Goal: Task Accomplishment & Management: Use online tool/utility

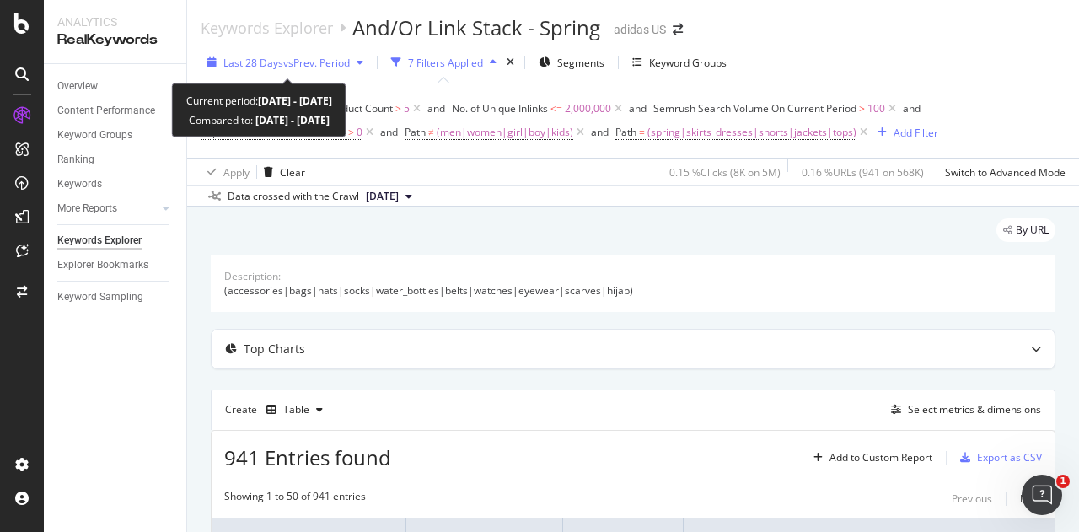
click at [297, 69] on span "vs Prev. Period" at bounding box center [316, 63] width 67 height 14
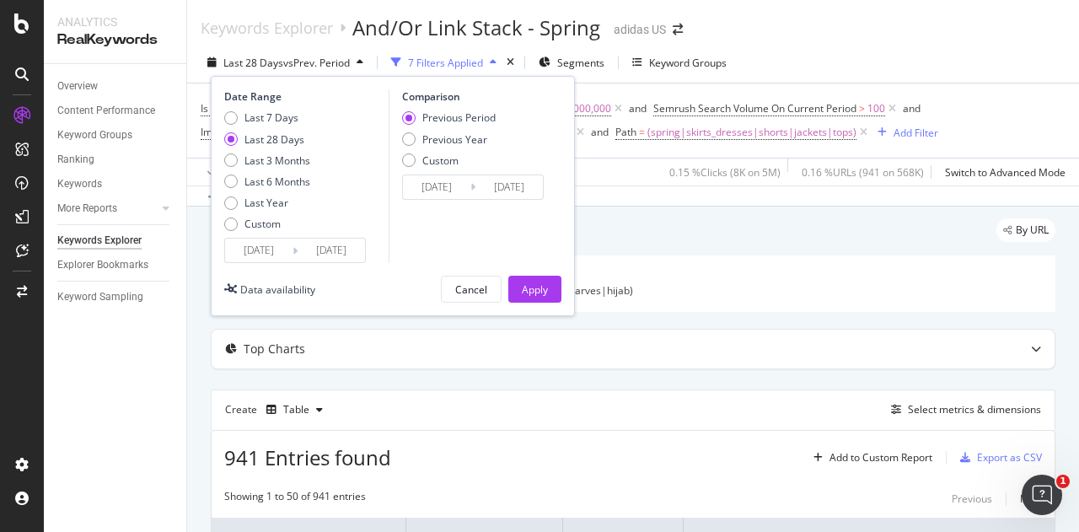
click at [282, 270] on div "Date Range Last 7 Days Last 28 Days Last 3 Months Last 6 Months Last Year Custo…" at bounding box center [393, 196] width 364 height 240
click at [285, 261] on input "[DATE]" at bounding box center [258, 251] width 67 height 24
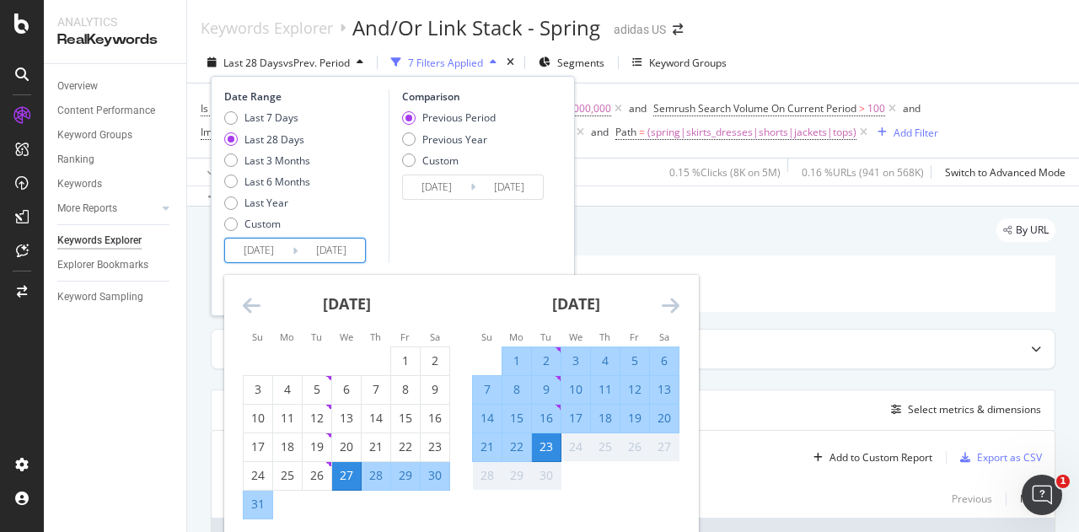
click at [259, 314] on icon "Move backward to switch to the previous month." at bounding box center [252, 305] width 18 height 20
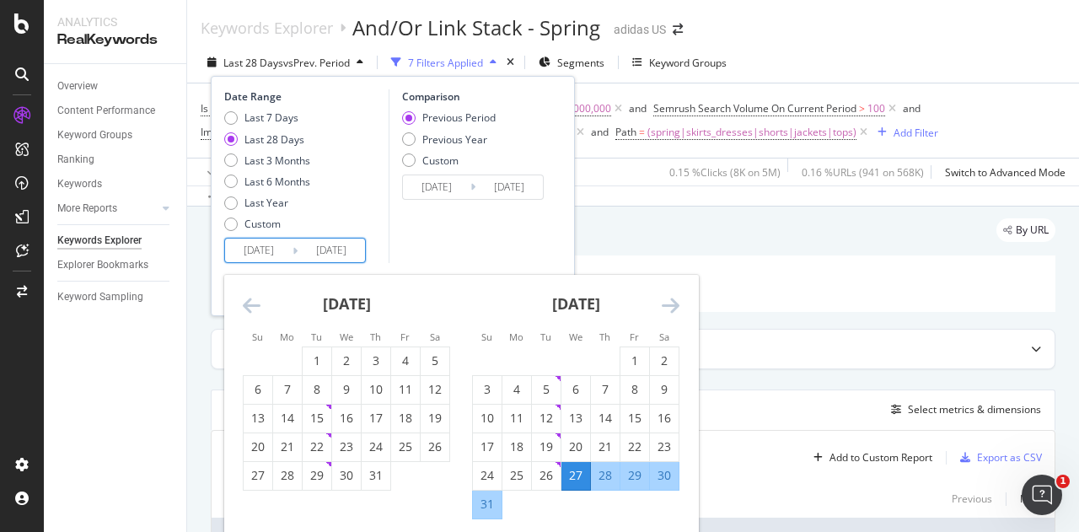
click at [259, 314] on icon "Move backward to switch to the previous month." at bounding box center [252, 305] width 18 height 20
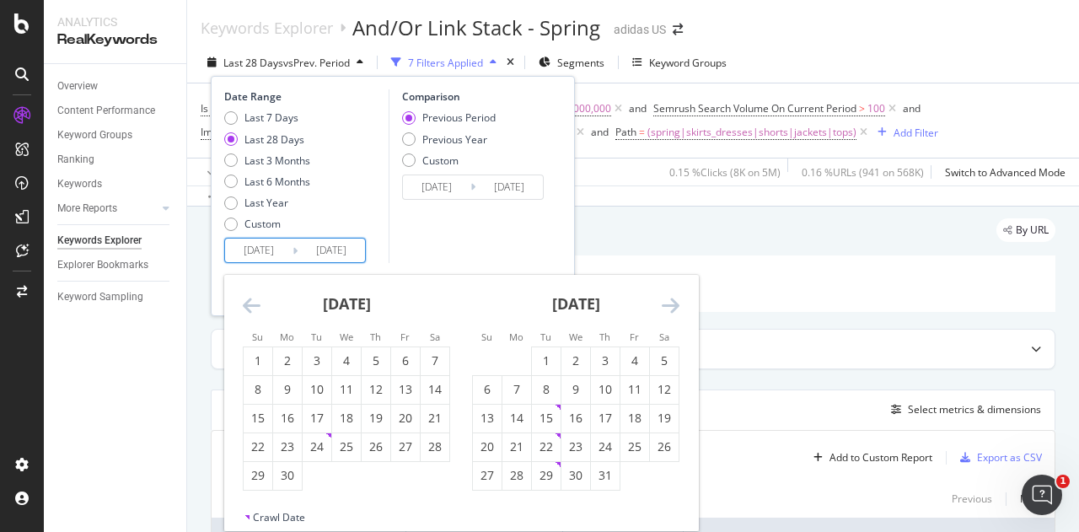
click at [247, 311] on icon "Move backward to switch to the previous month." at bounding box center [252, 305] width 18 height 20
click at [250, 302] on icon "Move backward to switch to the previous month." at bounding box center [252, 305] width 18 height 20
click at [320, 356] on div "1" at bounding box center [317, 360] width 29 height 17
type input "[DATE]"
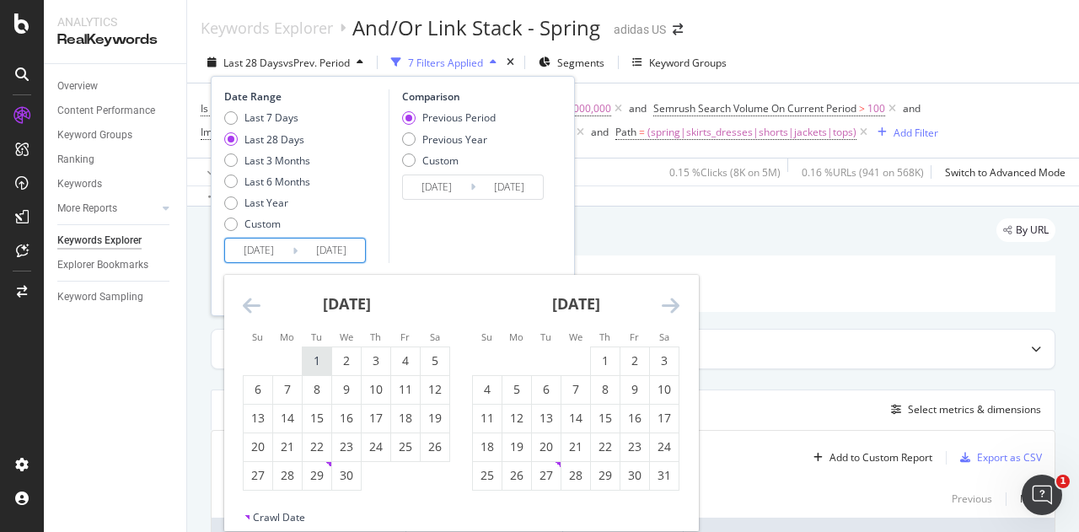
type input "[DATE]"
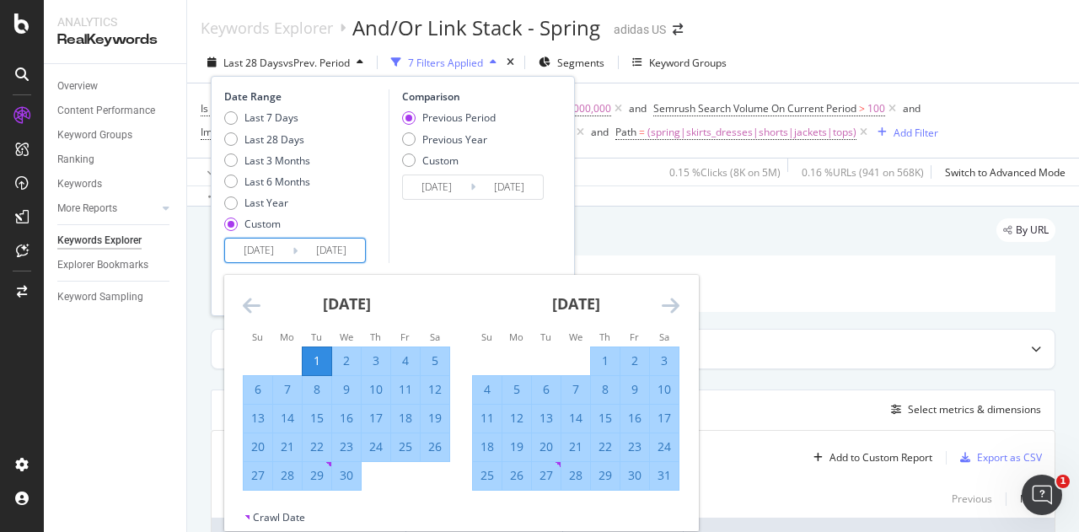
click at [674, 304] on icon "Move forward to switch to the next month." at bounding box center [671, 305] width 18 height 20
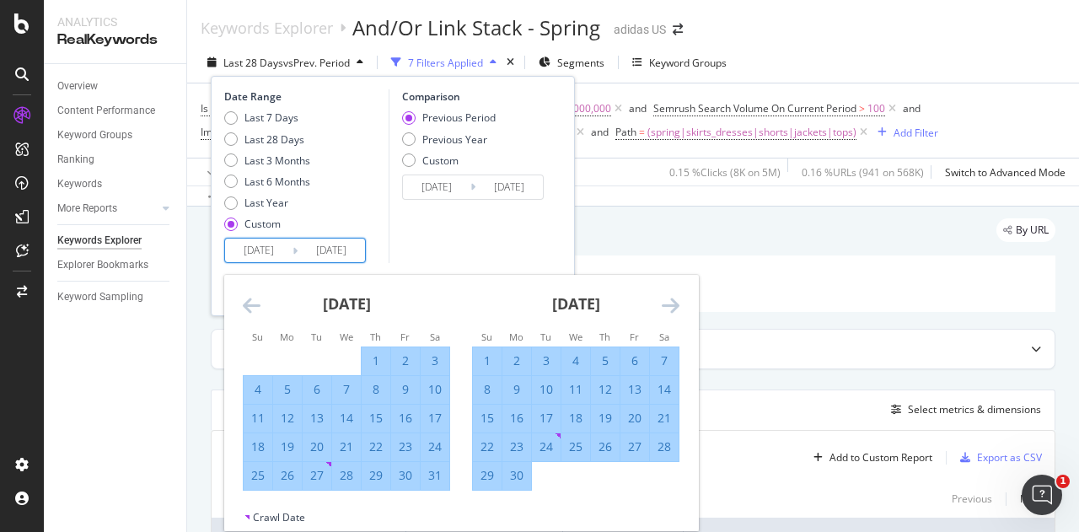
click at [674, 304] on icon "Move forward to switch to the next month." at bounding box center [671, 305] width 18 height 20
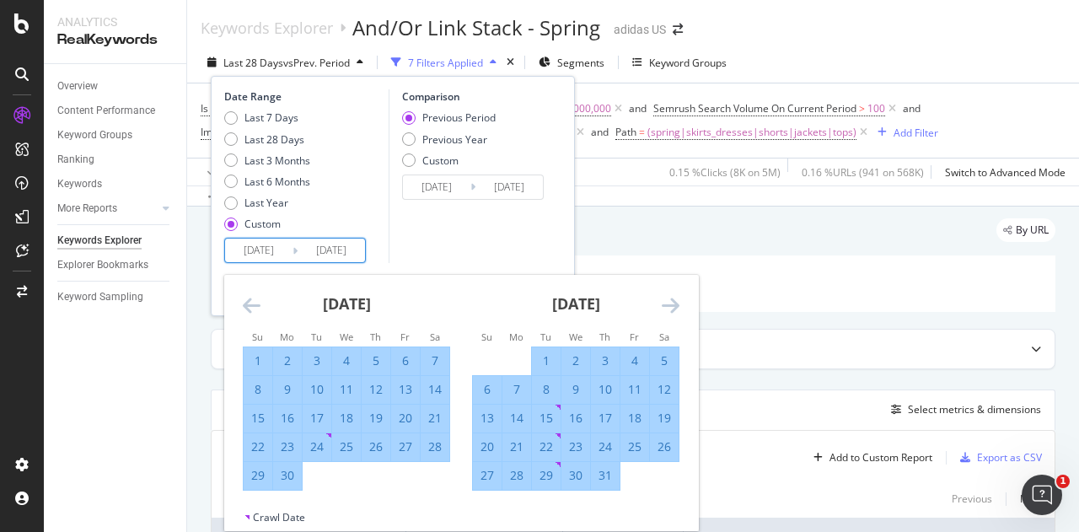
click at [604, 481] on div "31" at bounding box center [605, 475] width 29 height 17
type input "[DATE]"
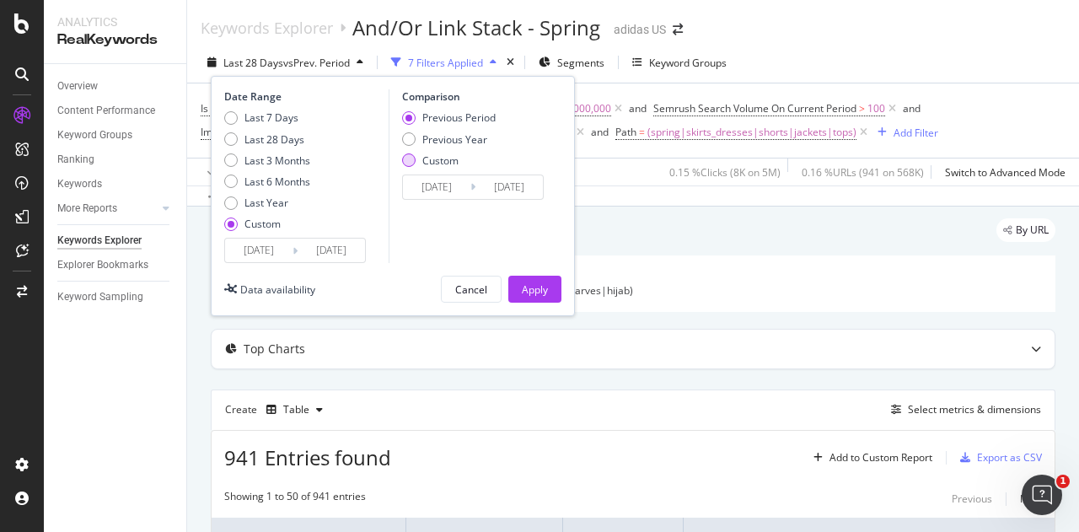
click at [444, 164] on div "Custom" at bounding box center [440, 160] width 36 height 14
click at [532, 305] on div "Date Range Last 7 Days Last 28 Days Last 3 Months Last 6 Months Last Year Custo…" at bounding box center [393, 196] width 364 height 240
click at [535, 285] on div "Apply" at bounding box center [535, 289] width 26 height 14
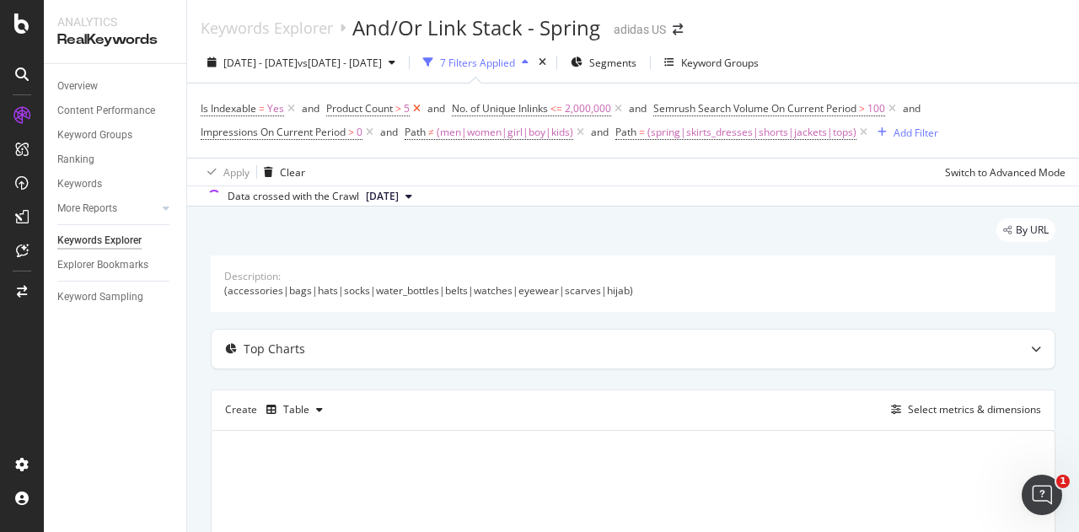
click at [417, 116] on icon at bounding box center [417, 108] width 14 height 17
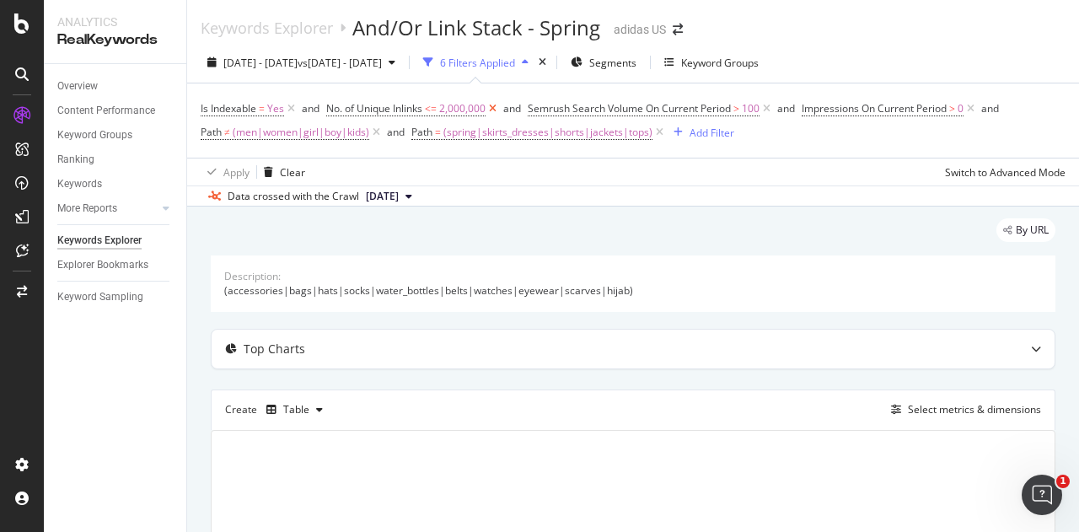
click at [495, 110] on icon at bounding box center [493, 108] width 14 height 17
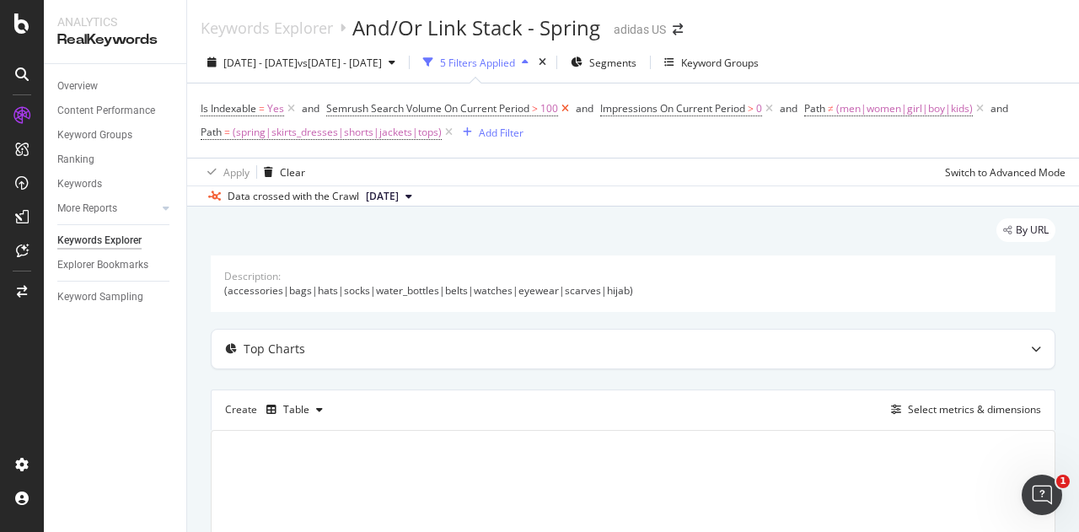
click at [567, 107] on icon at bounding box center [565, 108] width 14 height 17
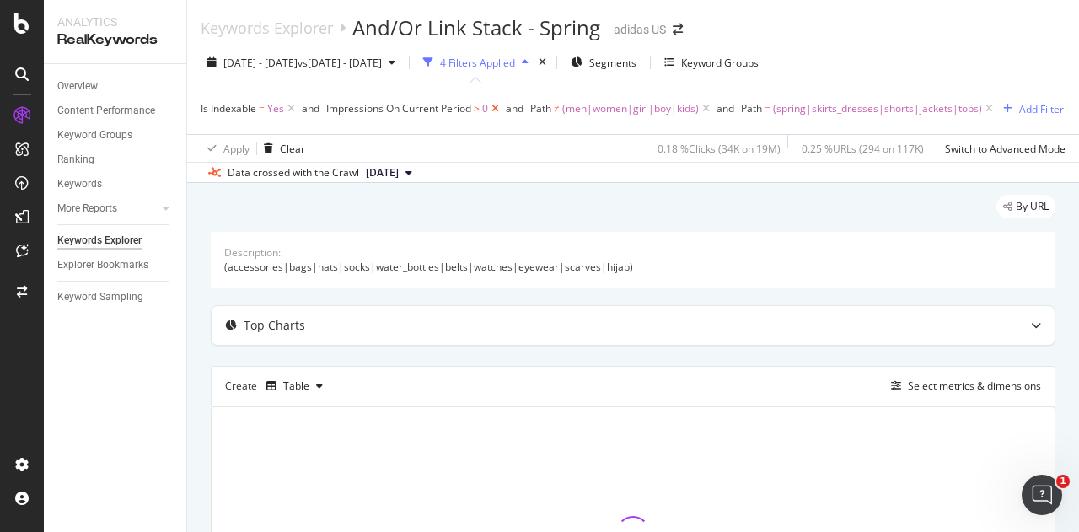
click at [499, 110] on icon at bounding box center [495, 108] width 14 height 17
click at [618, 113] on span "(spring|skirts_dresses|shorts|jackets|tops)" at bounding box center [673, 109] width 209 height 24
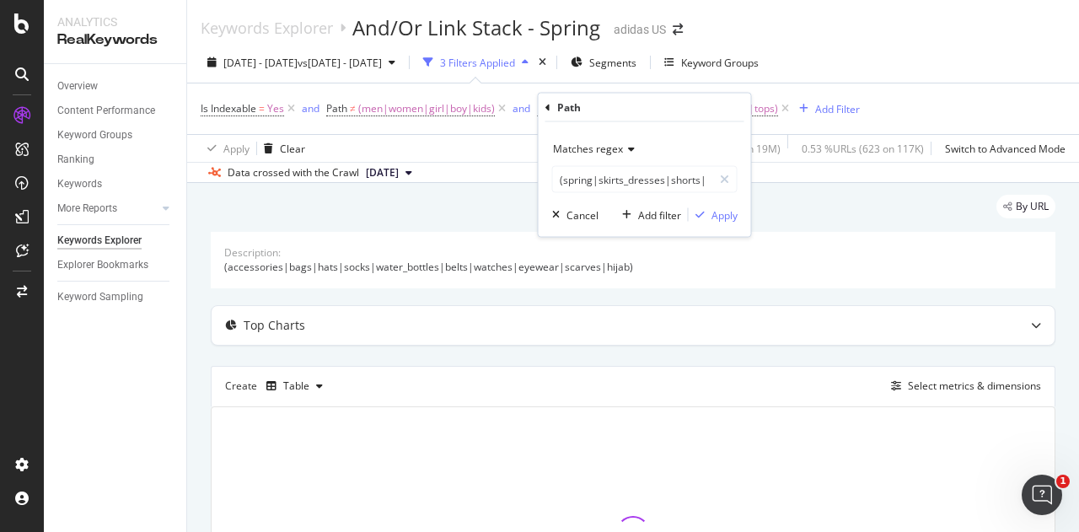
click at [616, 145] on span "Matches regex" at bounding box center [588, 149] width 70 height 14
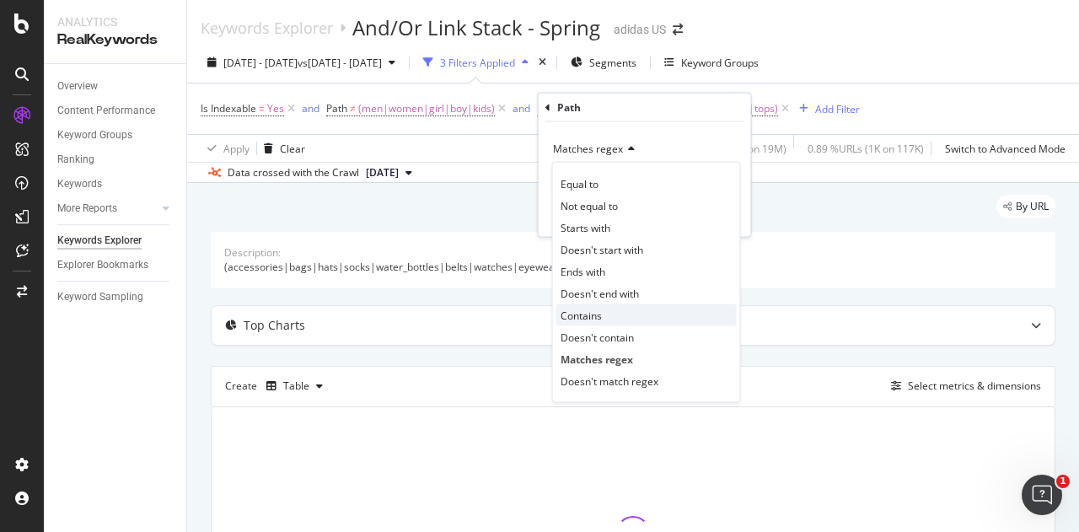
click at [616, 314] on div "Contains" at bounding box center [646, 315] width 180 height 22
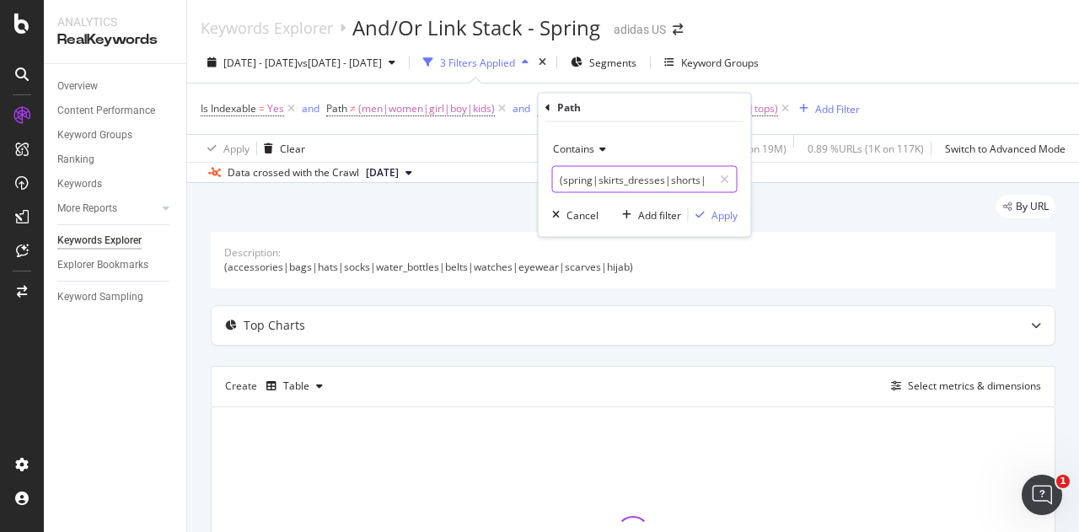
click at [605, 185] on input "(spring|skirts_dresses|shorts|jackets|tops)" at bounding box center [632, 179] width 159 height 27
click at [620, 185] on input "(spring|skirts_dresses|shorts|jackets|tops)" at bounding box center [632, 179] width 159 height 27
type input "spring"
click at [714, 213] on div "Apply" at bounding box center [725, 214] width 26 height 14
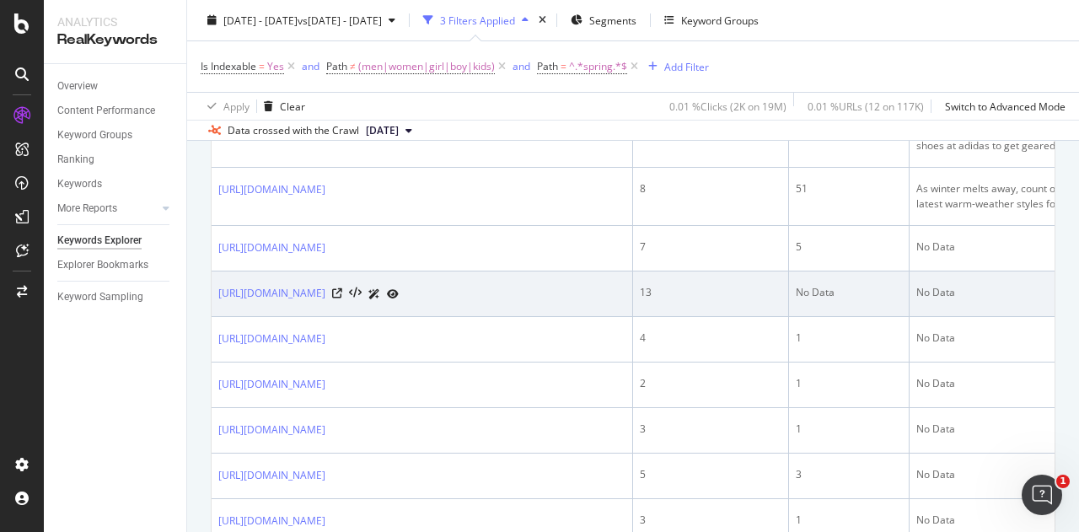
scroll to position [506, 0]
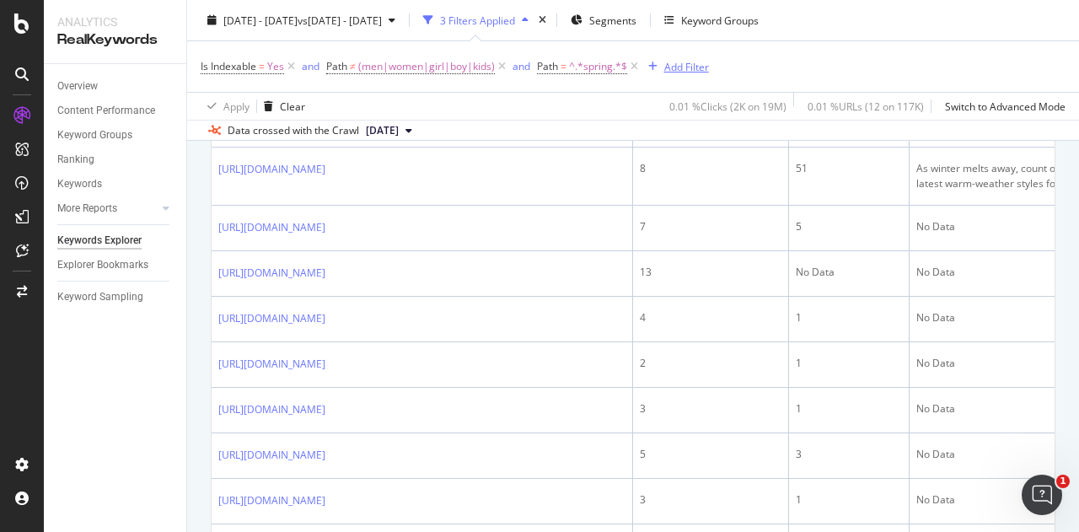
click at [701, 66] on div "Add Filter" at bounding box center [686, 66] width 45 height 14
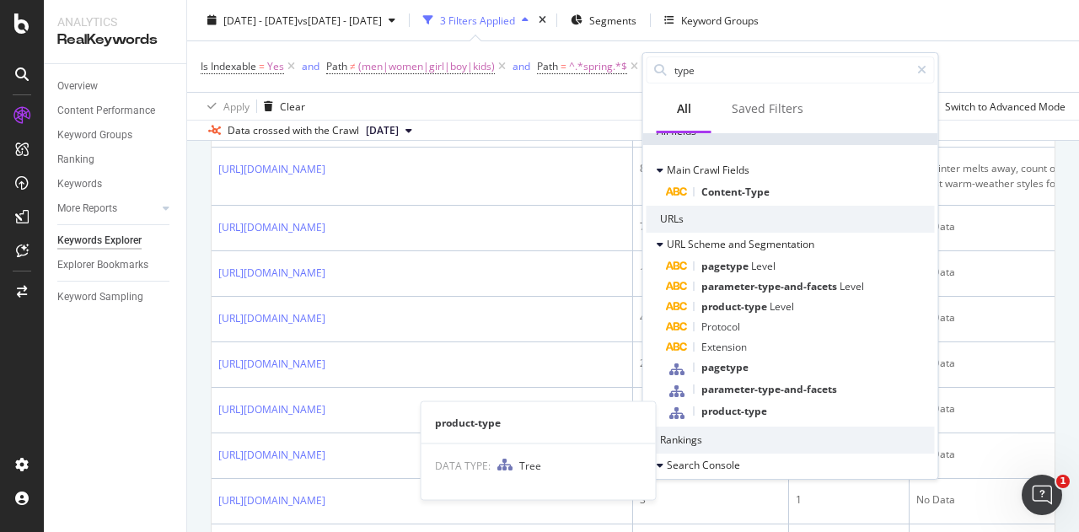
scroll to position [0, 0]
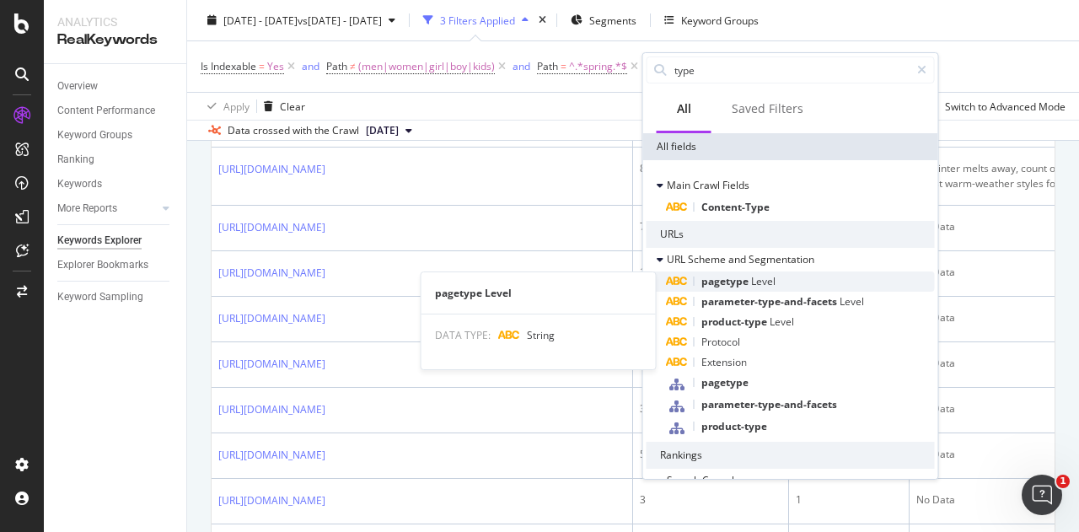
type input "type"
click at [755, 285] on span "Level" at bounding box center [763, 281] width 24 height 14
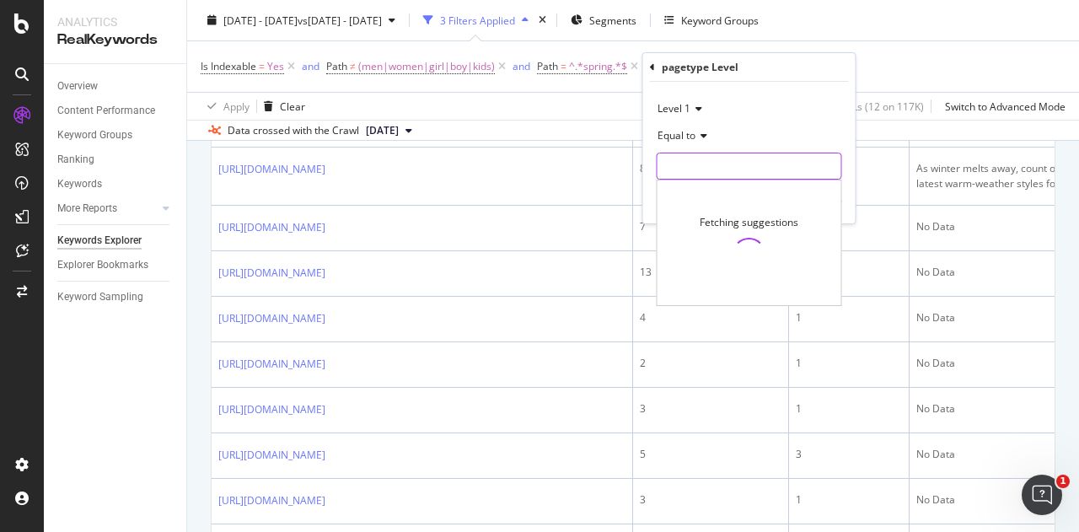
click at [727, 156] on input "text" at bounding box center [750, 166] width 184 height 27
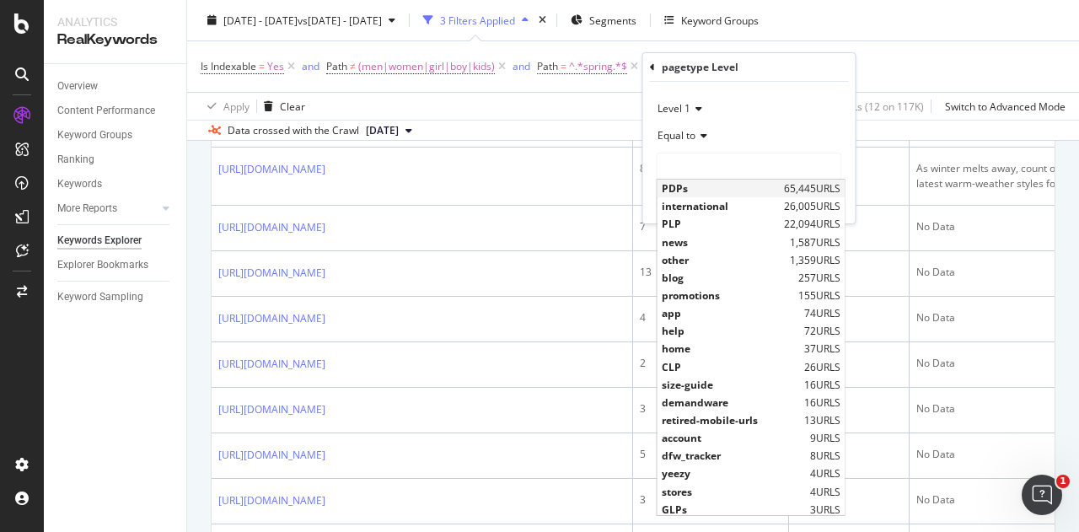
click at [726, 183] on span "PDPs" at bounding box center [721, 188] width 118 height 14
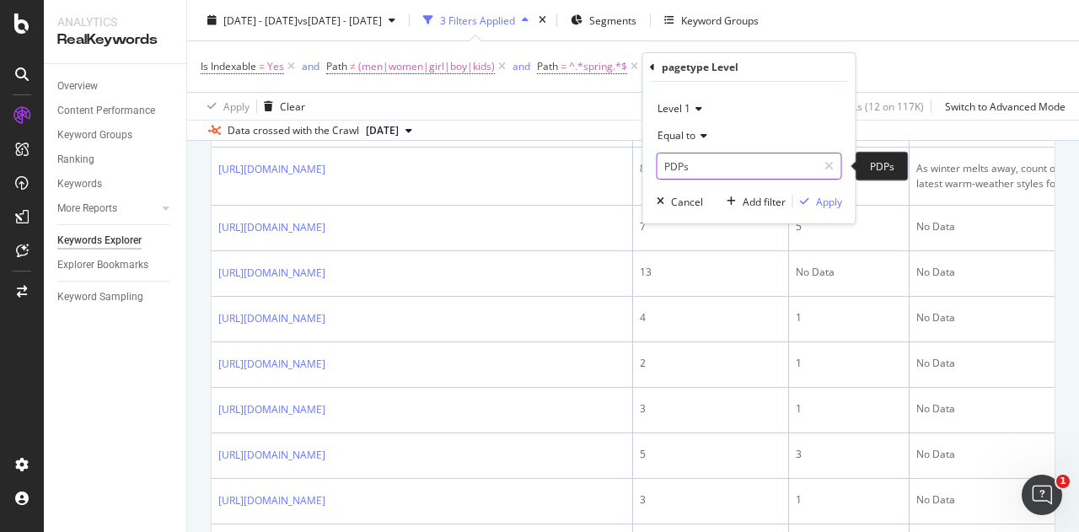
click at [789, 156] on input "PDPs" at bounding box center [737, 166] width 159 height 27
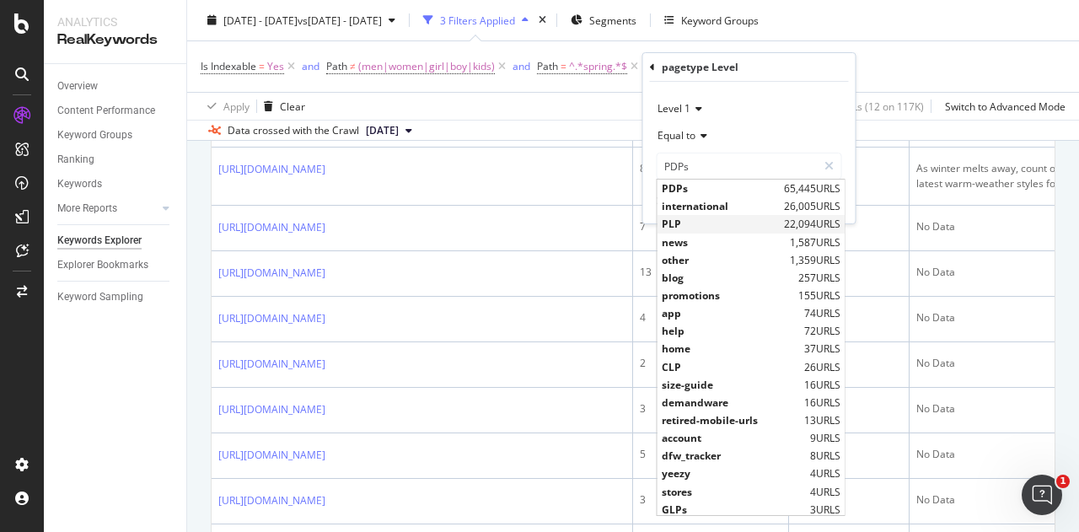
click at [766, 223] on div "PLP 22,094 URLS" at bounding box center [751, 224] width 187 height 18
type input "PLP"
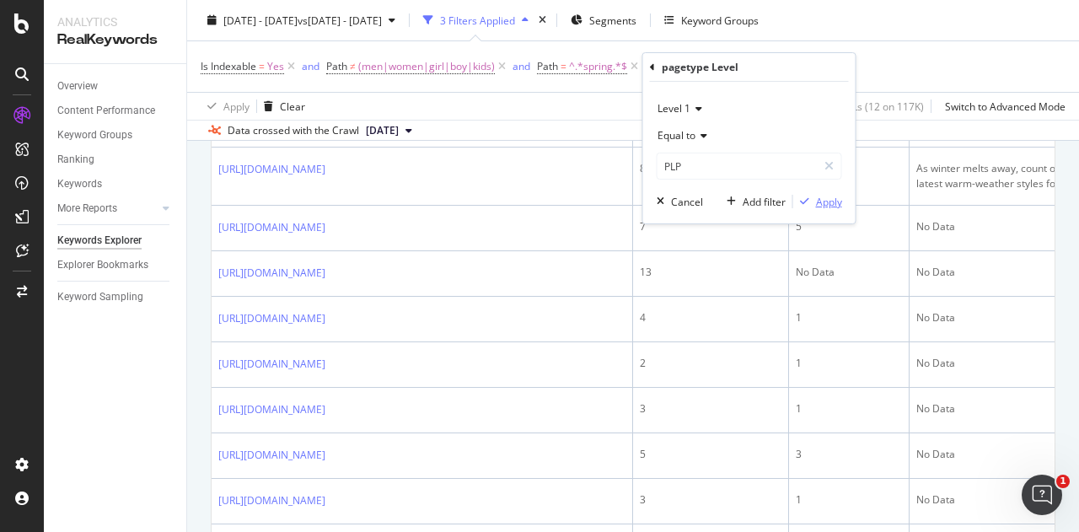
click at [816, 203] on div "Apply" at bounding box center [829, 202] width 26 height 14
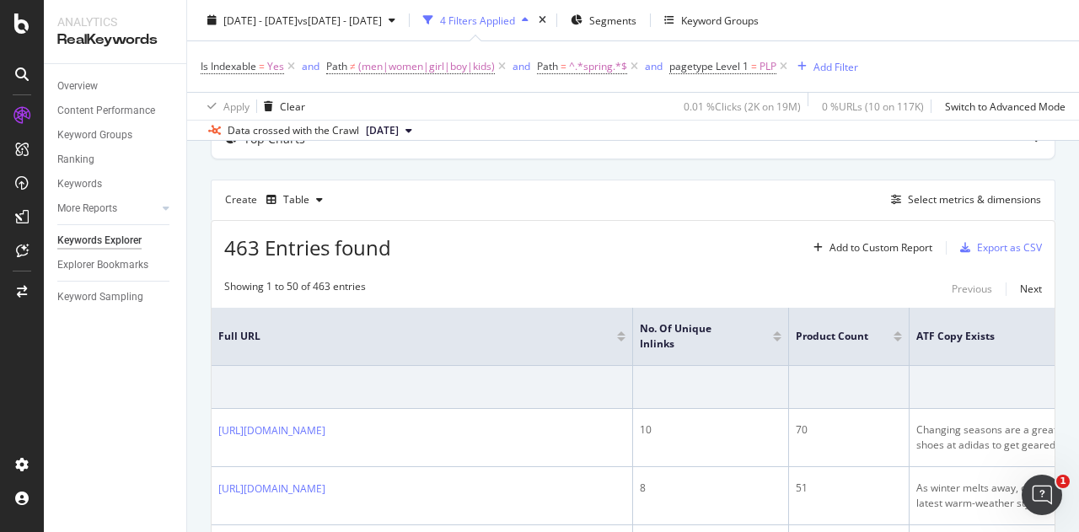
scroll to position [506, 0]
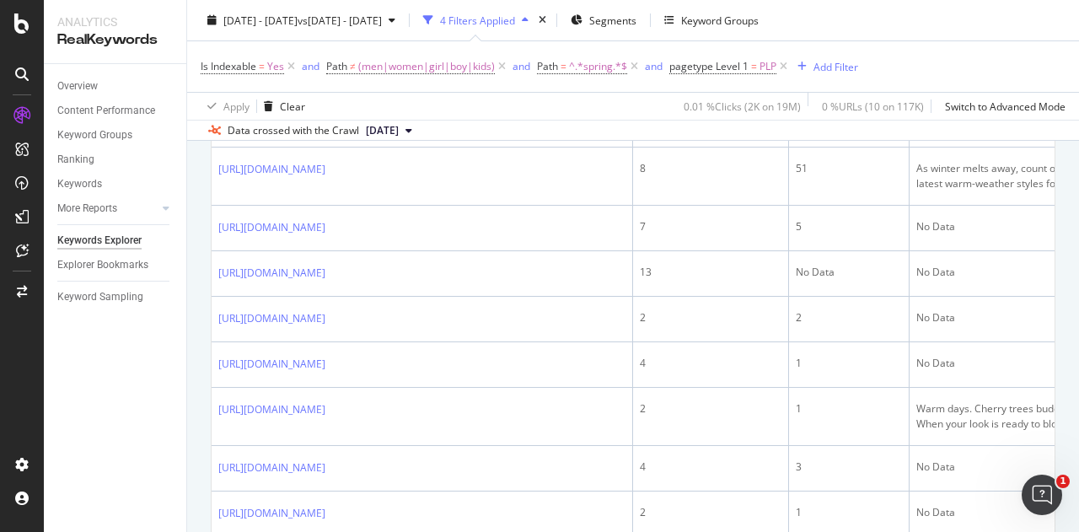
click at [399, 128] on span "[DATE]" at bounding box center [382, 130] width 33 height 15
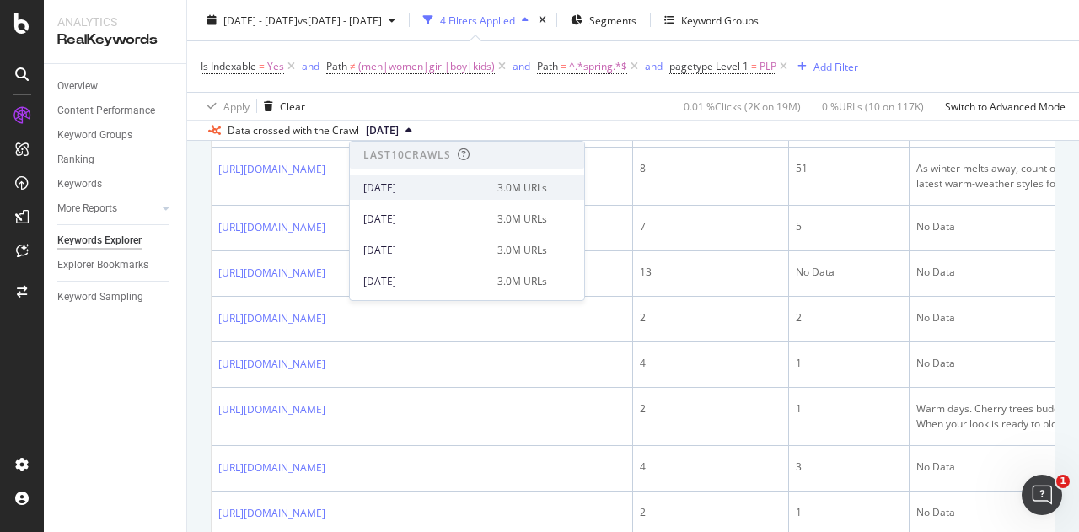
click at [481, 190] on div "[DATE]" at bounding box center [425, 187] width 124 height 15
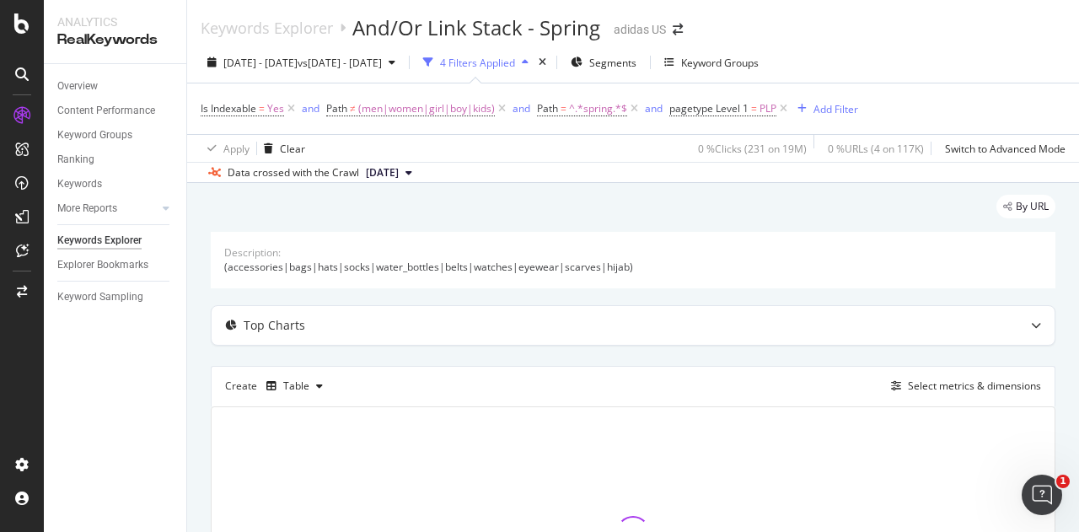
drag, startPoint x: 986, startPoint y: 148, endPoint x: 978, endPoint y: 104, distance: 45.5
click at [978, 104] on div "Is Indexable = Yes and Path ≠ (men|women|girl|boy|kids) and Path = ^.*spring.*$…" at bounding box center [633, 108] width 865 height 51
click at [966, 149] on div "Switch to Advanced Mode" at bounding box center [1005, 149] width 121 height 14
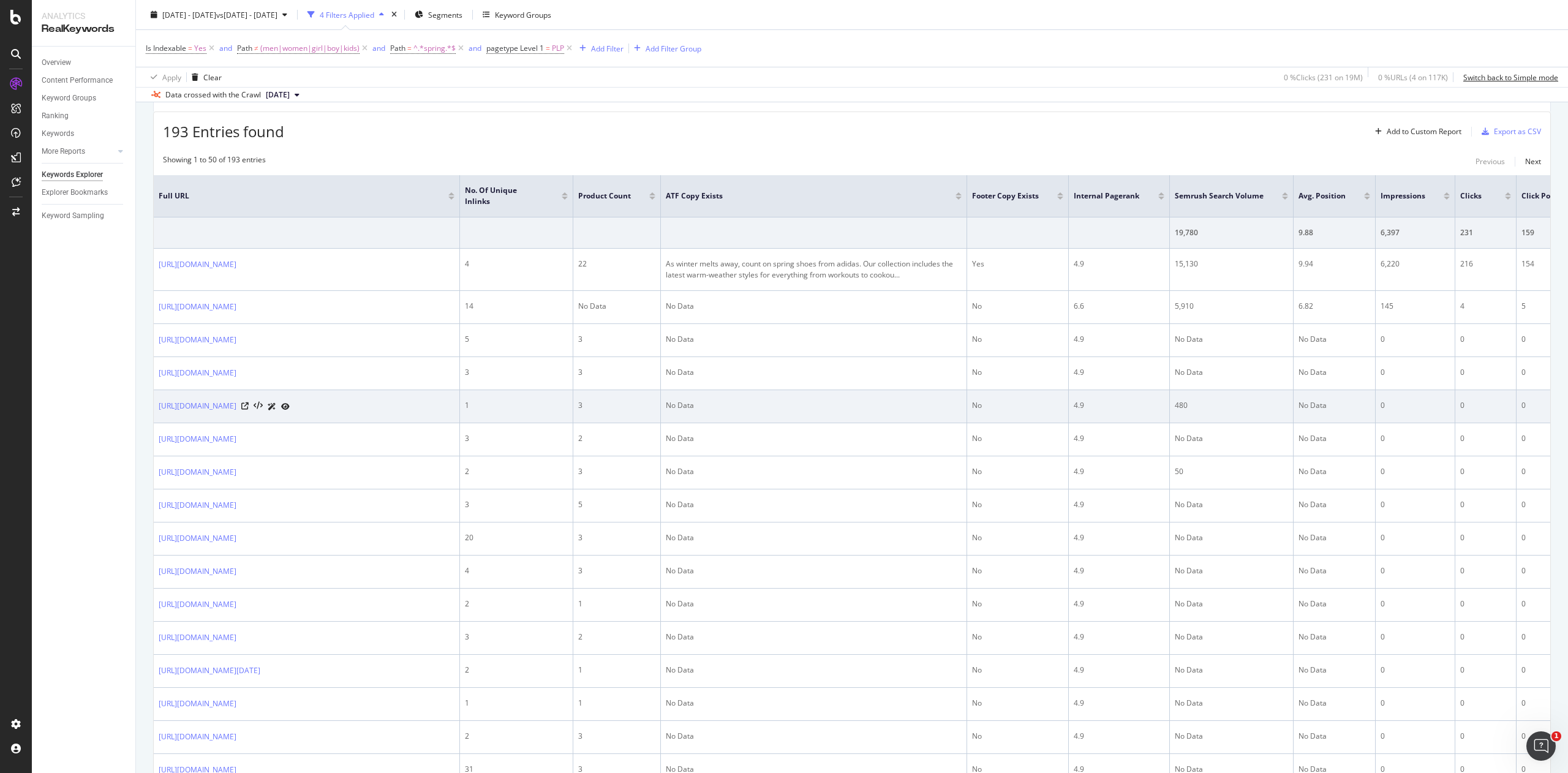
scroll to position [184, 0]
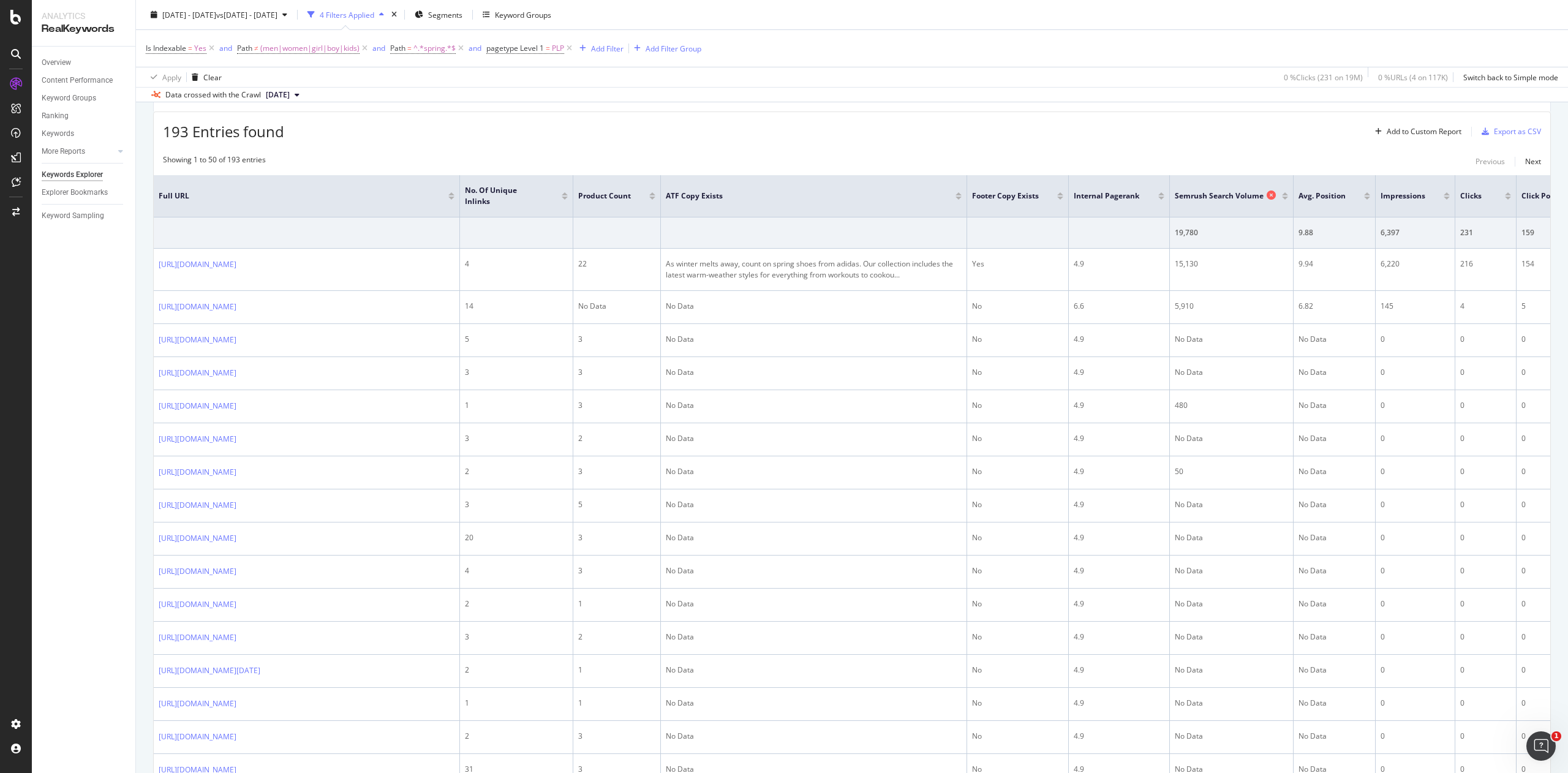
click at [783, 190] on span "Semrush Search Volume" at bounding box center [1219, 195] width 89 height 11
click at [783, 197] on div at bounding box center [1285, 198] width 6 height 3
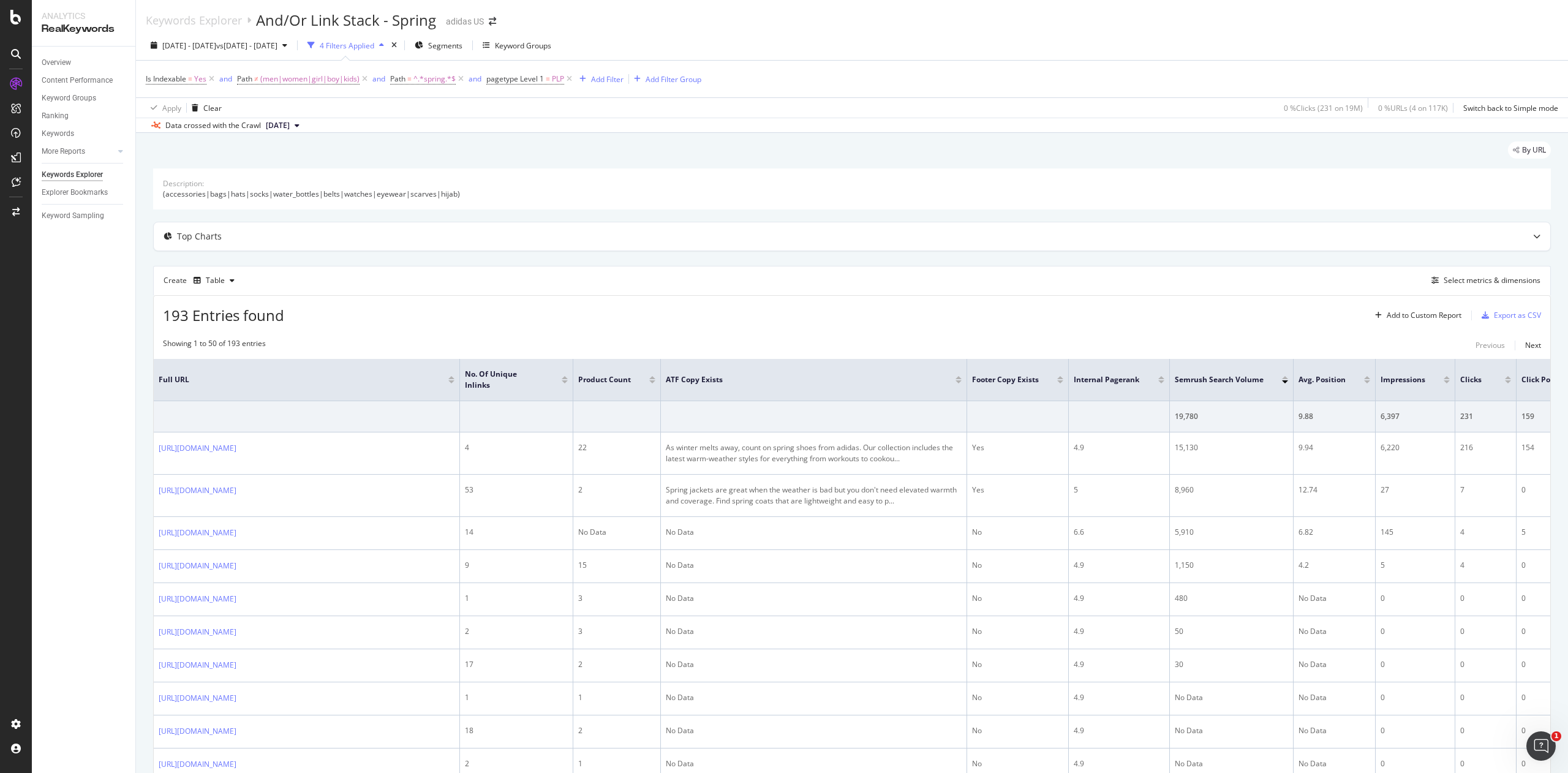
drag, startPoint x: 212, startPoint y: 81, endPoint x: 286, endPoint y: 139, distance: 94.0
click at [212, 81] on icon at bounding box center [211, 78] width 10 height 12
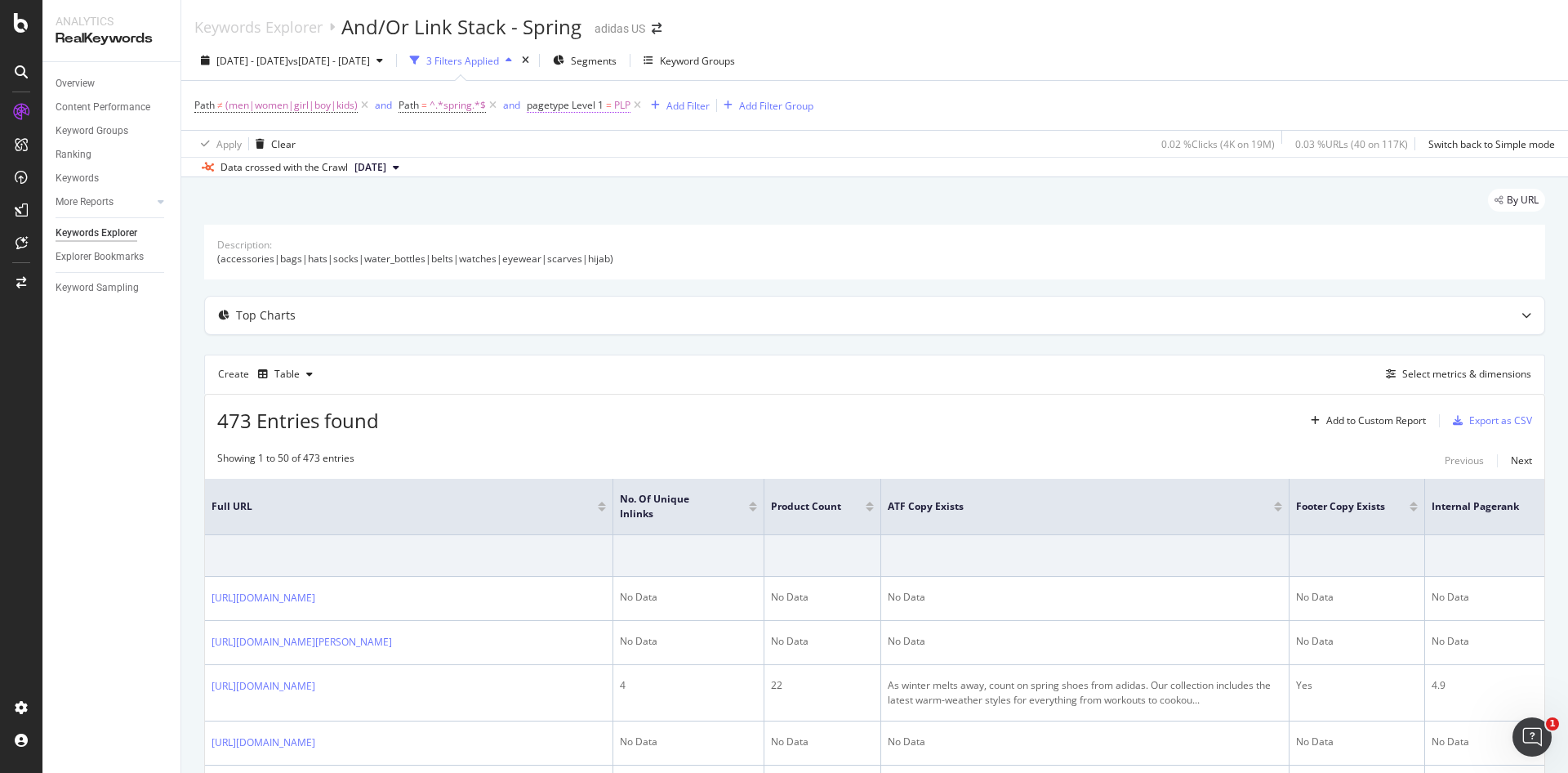
click at [570, 107] on span "pagetype Level 1" at bounding box center [565, 105] width 77 height 14
click at [579, 143] on icon at bounding box center [579, 143] width 12 height 10
click at [905, 199] on div "By URL" at bounding box center [875, 206] width 1340 height 36
click at [1044, 422] on div "Export as CSV" at bounding box center [1500, 420] width 63 height 14
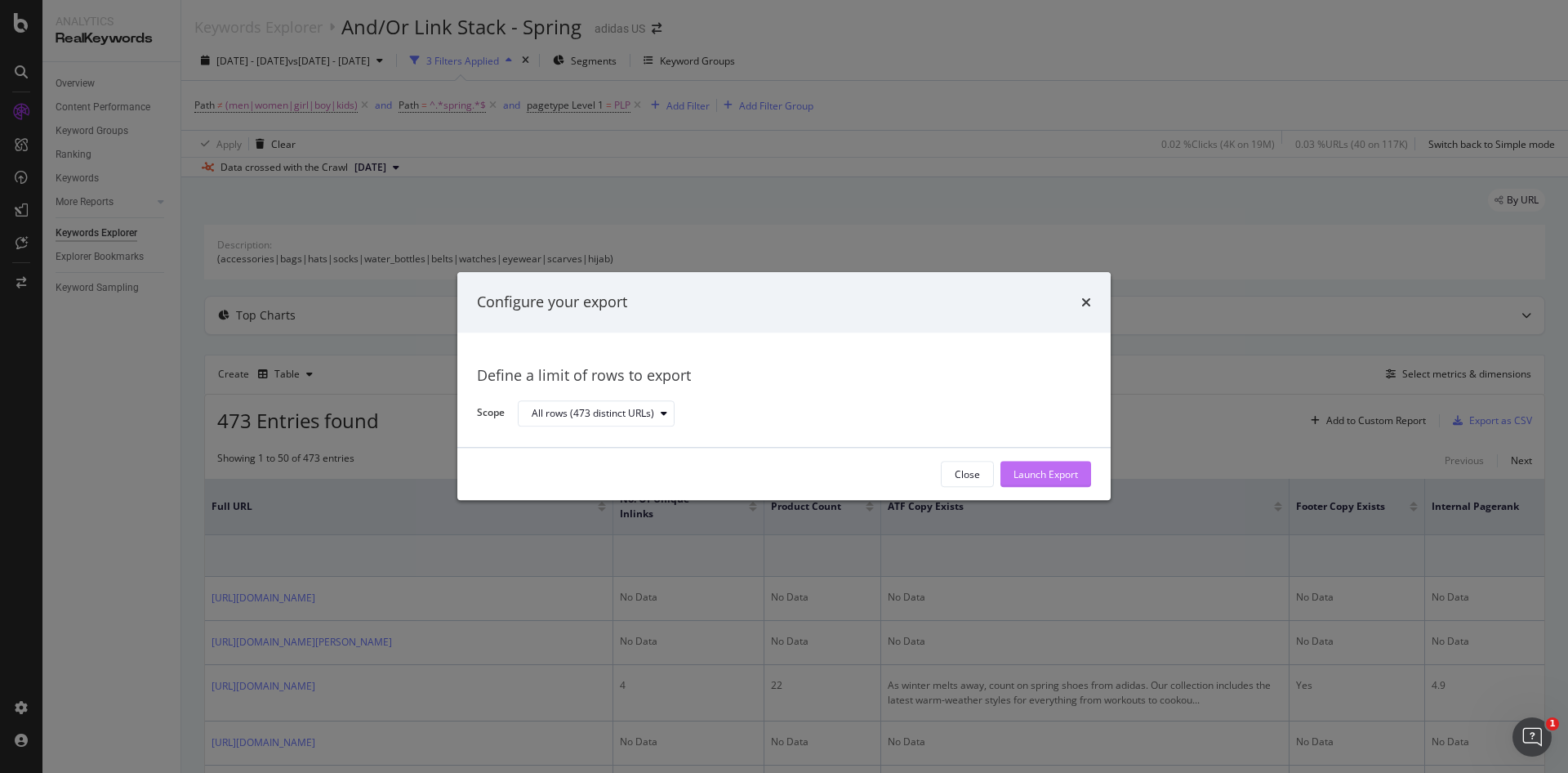
click at [1027, 479] on div "Launch Export" at bounding box center [1045, 474] width 65 height 14
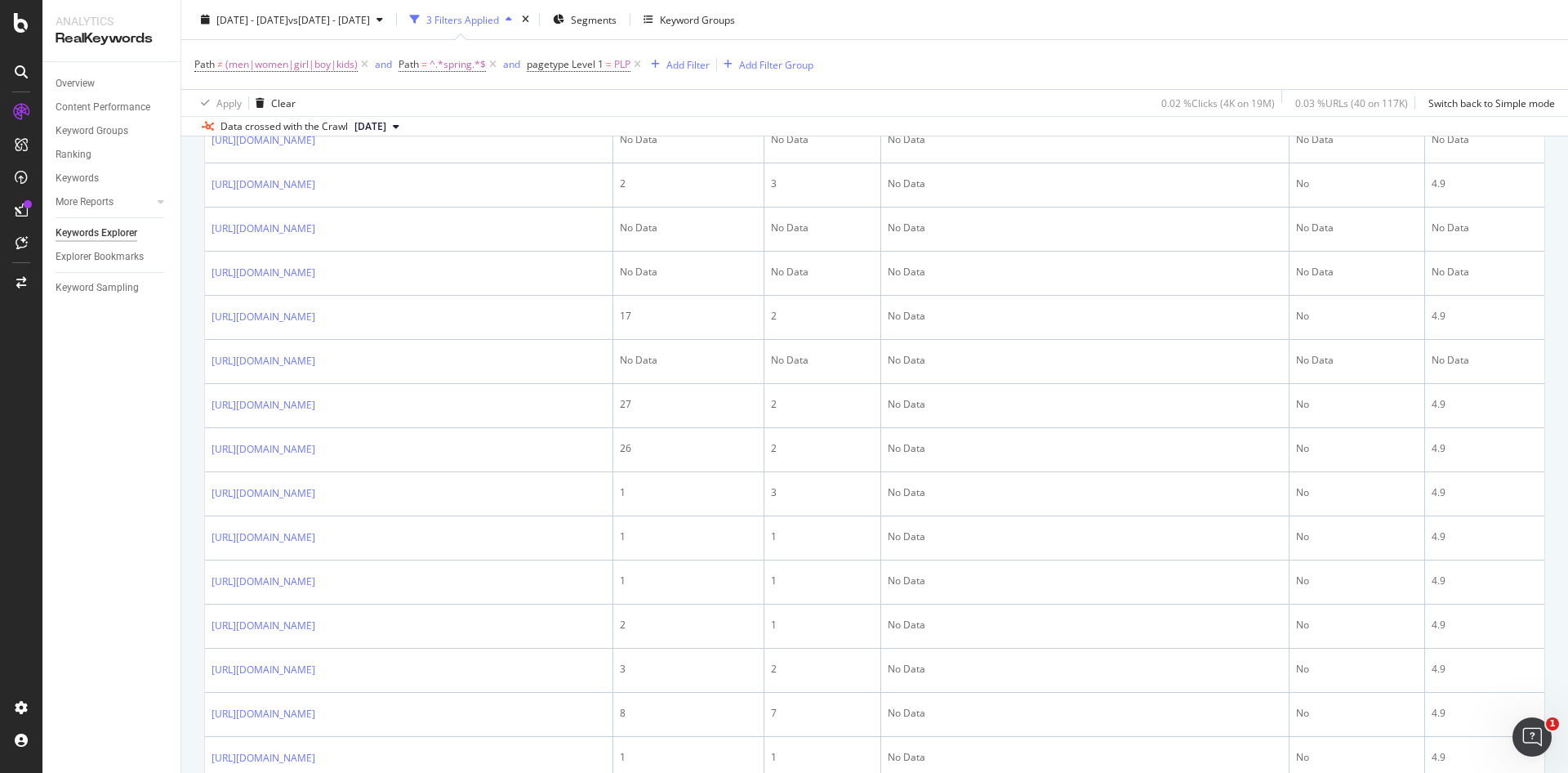
scroll to position [2083, 0]
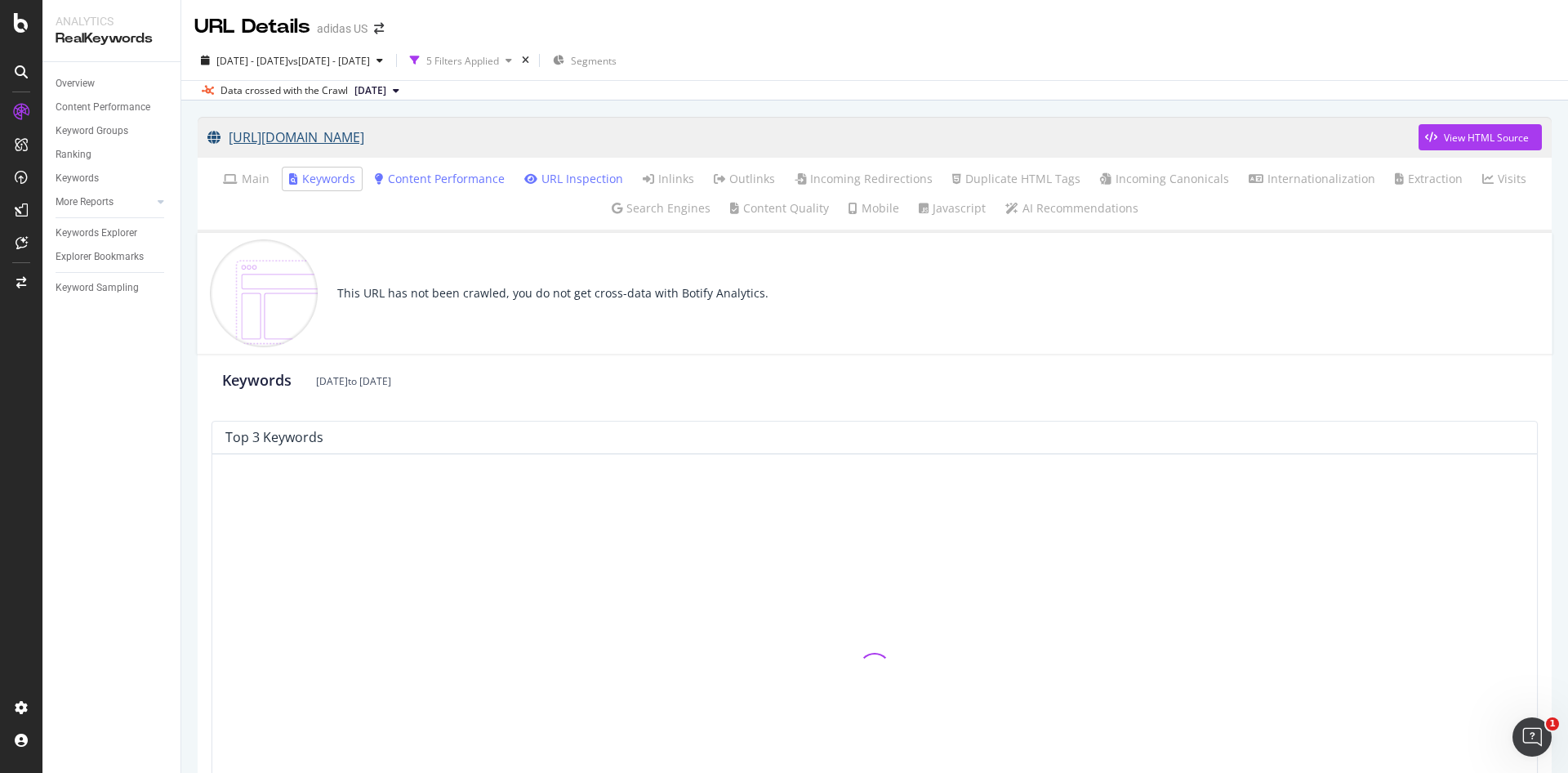
click at [547, 135] on link "[URL][DOMAIN_NAME]" at bounding box center [813, 138] width 1211 height 41
